Goal: Find specific page/section: Find specific page/section

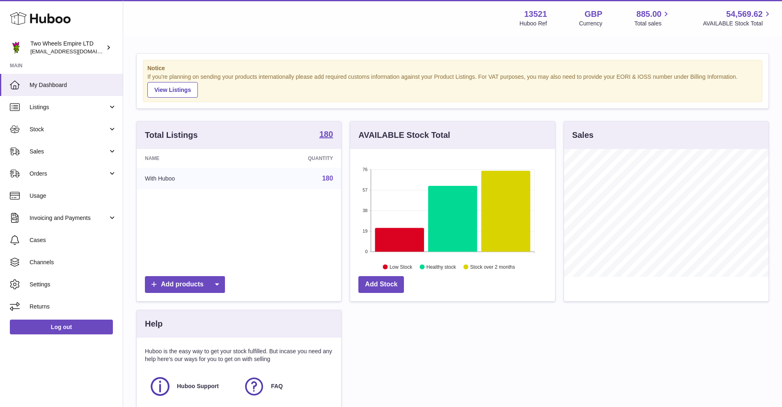
scroll to position [128, 205]
click at [63, 130] on span "Stock" at bounding box center [69, 130] width 78 height 8
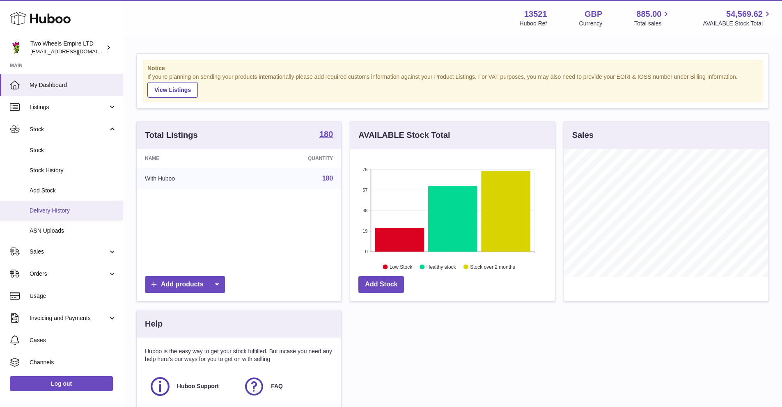
click at [62, 209] on span "Delivery History" at bounding box center [73, 211] width 87 height 8
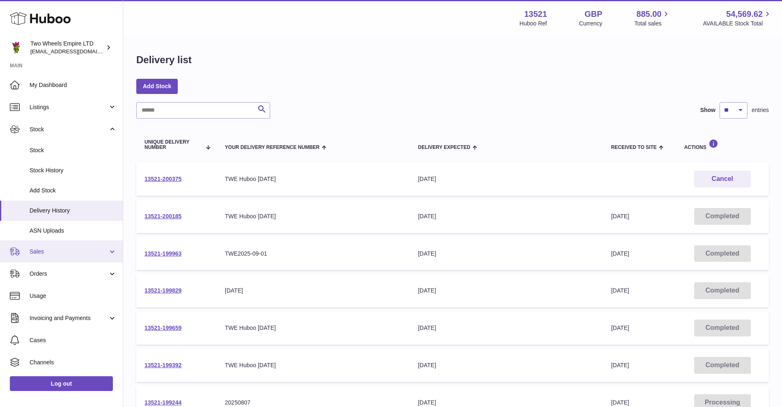
click at [46, 254] on span "Sales" at bounding box center [69, 252] width 78 height 8
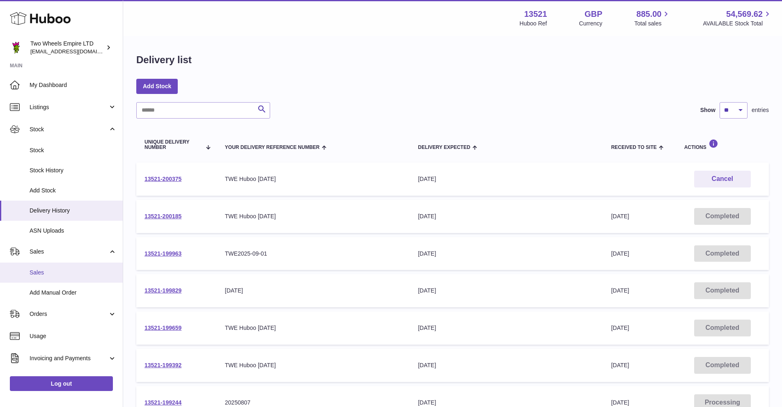
click at [46, 270] on span "Sales" at bounding box center [73, 273] width 87 height 8
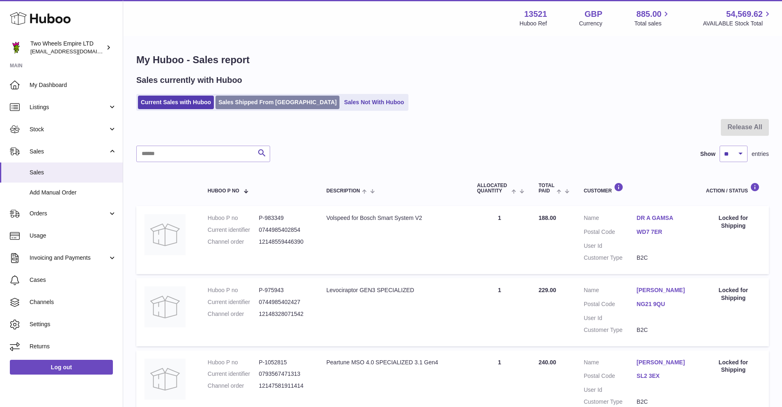
click at [259, 108] on link "Sales Shipped From [GEOGRAPHIC_DATA]" at bounding box center [277, 103] width 124 height 14
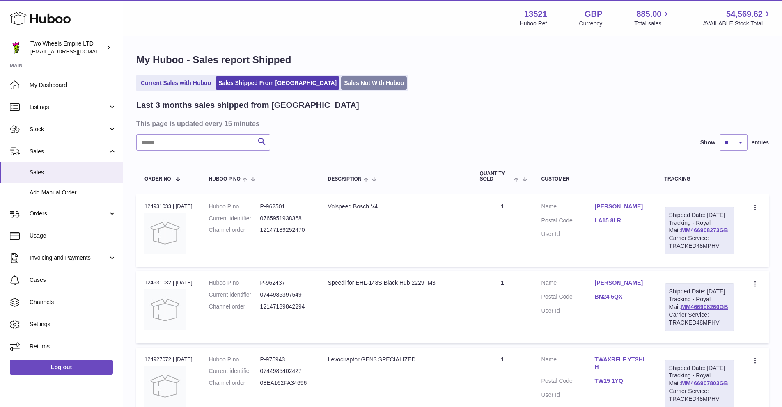
click at [341, 84] on link "Sales Not With Huboo" at bounding box center [374, 83] width 66 height 14
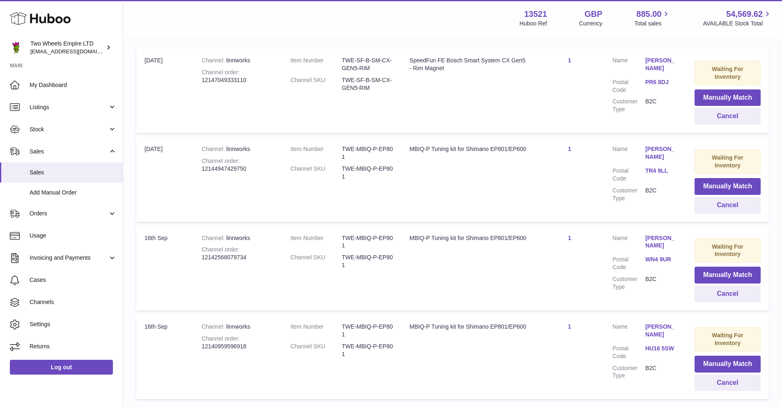
scroll to position [71, 0]
